Goal: Information Seeking & Learning: Learn about a topic

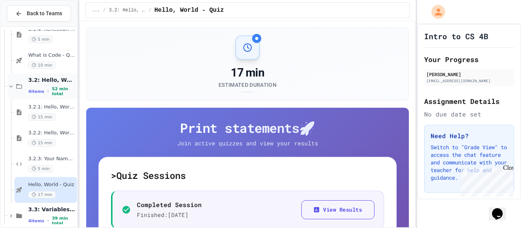
scroll to position [151, 0]
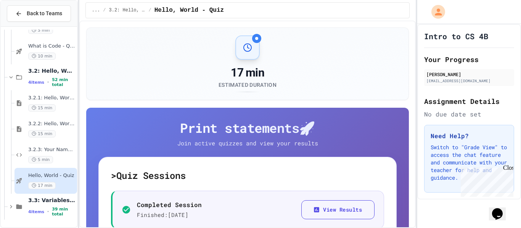
click at [39, 82] on span "4 items" at bounding box center [36, 82] width 16 height 5
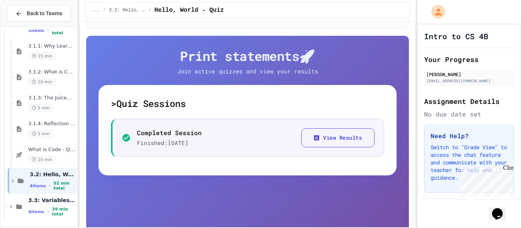
scroll to position [92, 0]
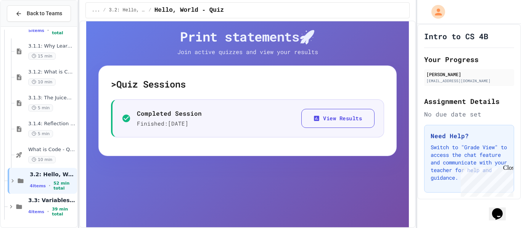
click at [123, 145] on div "> Quiz Sessions Completed Session Finished: [DATE] View Results" at bounding box center [247, 111] width 299 height 91
click at [56, 161] on div "10 min" at bounding box center [51, 159] width 47 height 7
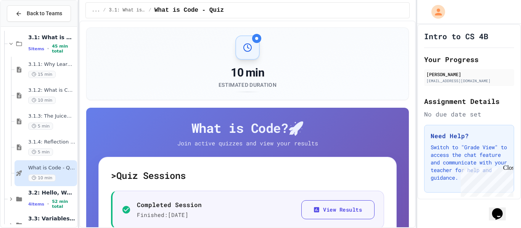
scroll to position [48, 0]
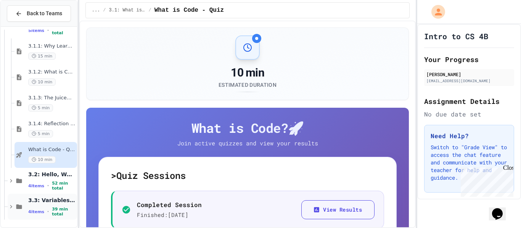
click at [44, 207] on div "3.3: Variables and Data Types 4 items • 39 min total" at bounding box center [51, 207] width 47 height 20
click at [54, 203] on span "3.3: Variables and Data Types" at bounding box center [51, 200] width 47 height 7
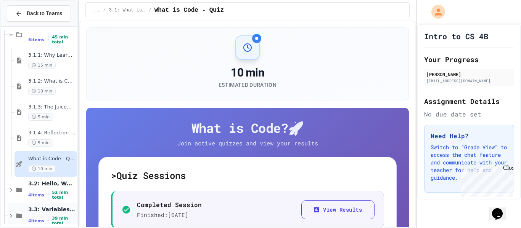
click at [50, 206] on div "3.3: Variables and Data Types 4 items • 39 min total" at bounding box center [42, 216] width 69 height 26
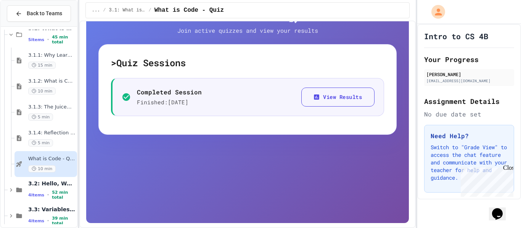
scroll to position [115, 0]
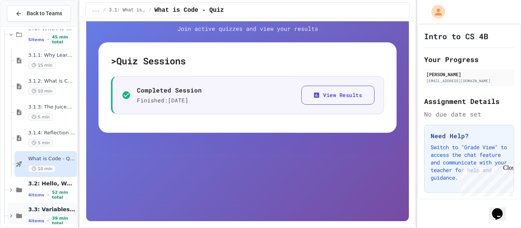
click at [56, 216] on div "3.3: Variables and Data Types 4 items • 39 min total" at bounding box center [51, 216] width 47 height 20
click at [30, 212] on span "3.3: Variables and Data Types" at bounding box center [51, 209] width 47 height 7
click at [56, 166] on div "10 min" at bounding box center [51, 169] width 47 height 7
click at [56, 182] on div "3.2: Hello, World! 4 items • 52 min total" at bounding box center [42, 190] width 69 height 26
click at [58, 132] on span "3.1.4: Reflection - Evolving Technology" at bounding box center [51, 133] width 47 height 6
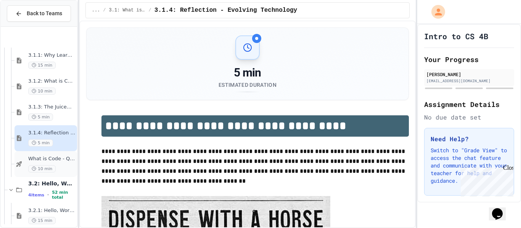
scroll to position [151, 0]
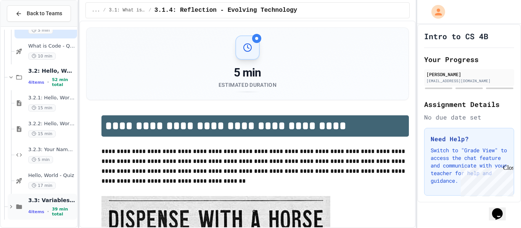
click at [44, 204] on span "3.3: Variables and Data Types" at bounding box center [51, 200] width 47 height 7
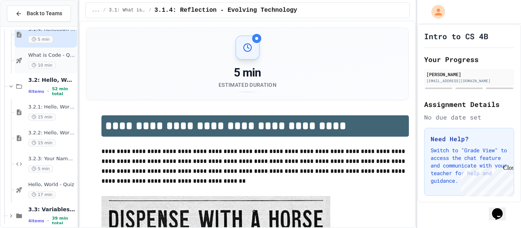
click at [58, 52] on span "What is Code - Quiz" at bounding box center [51, 55] width 47 height 6
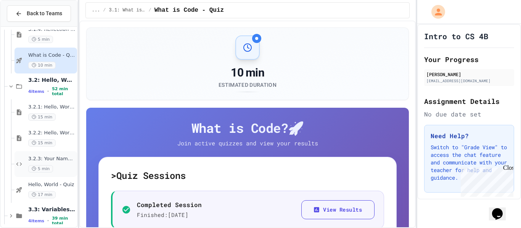
click at [51, 161] on span "3.2.3: Your Name and Favorite Movie" at bounding box center [51, 159] width 47 height 6
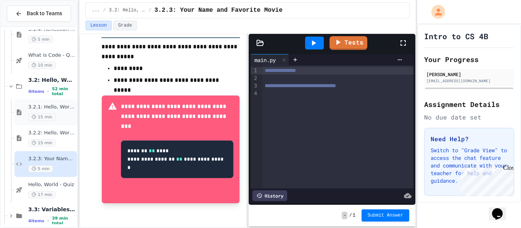
scroll to position [151, 0]
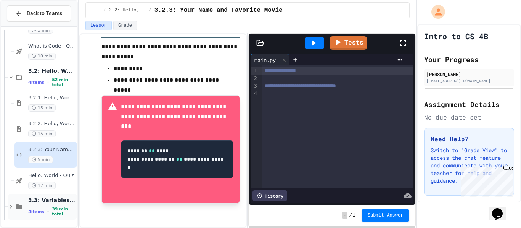
click at [52, 203] on span "3.3: Variables and Data Types" at bounding box center [51, 200] width 47 height 7
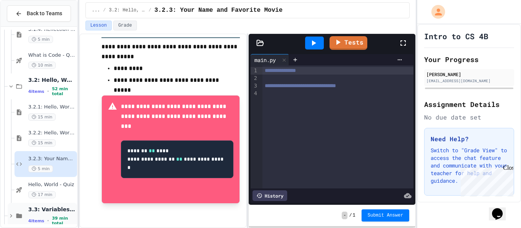
click at [31, 223] on span "4 items" at bounding box center [36, 221] width 16 height 5
click at [8, 216] on icon at bounding box center [11, 216] width 7 height 7
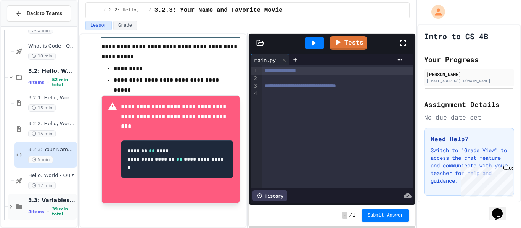
click at [64, 208] on div "3.3: Variables and Data Types 4 items • 39 min total" at bounding box center [51, 207] width 47 height 20
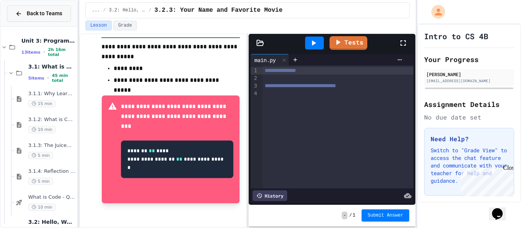
click at [23, 16] on div "Back to Teams" at bounding box center [38, 14] width 47 height 8
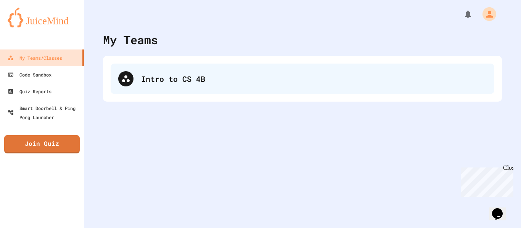
click at [228, 71] on div "Intro to CS 4B" at bounding box center [303, 79] width 384 height 31
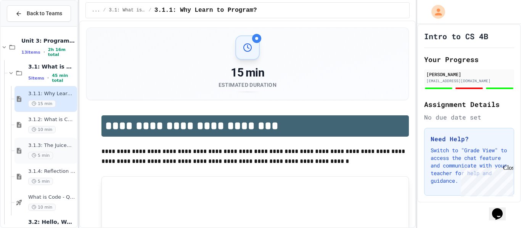
scroll to position [151, 0]
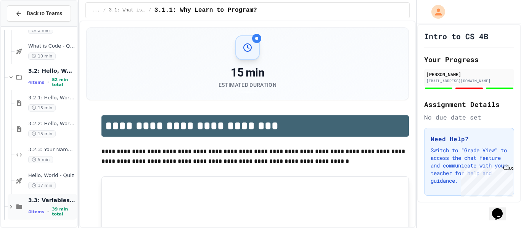
click at [63, 211] on span "39 min total" at bounding box center [64, 212] width 24 height 10
click at [45, 187] on span "17 min" at bounding box center [41, 185] width 27 height 7
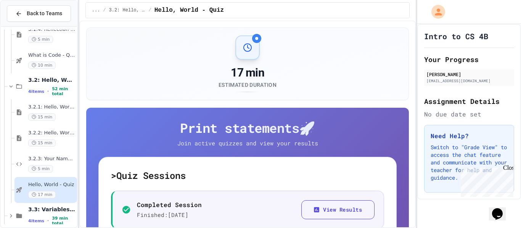
scroll to position [151, 0]
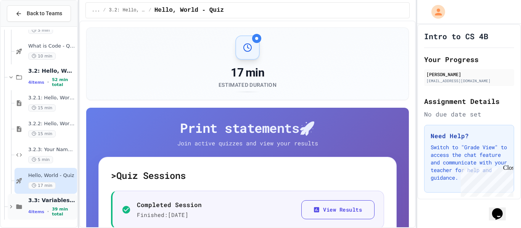
click at [52, 207] on div "3.3: Variables and Data Types 4 items • 39 min total" at bounding box center [51, 207] width 47 height 20
click at [12, 205] on icon at bounding box center [11, 207] width 7 height 7
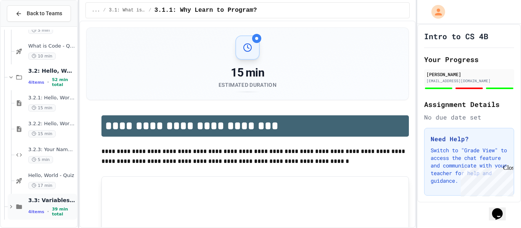
click at [47, 202] on span "3.3: Variables and Data Types" at bounding box center [51, 200] width 47 height 7
click at [31, 212] on span "4 items" at bounding box center [36, 212] width 16 height 5
click at [46, 139] on div "3.2.2: Hello, World! - Review 15 min" at bounding box center [45, 129] width 63 height 26
